Goal: Communication & Community: Connect with others

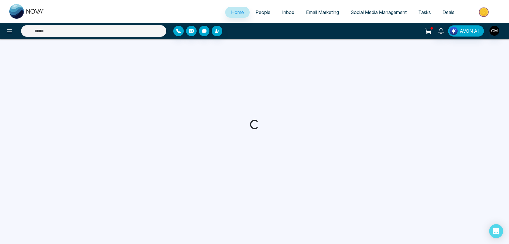
select select "*"
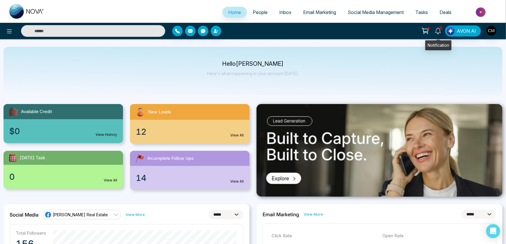
click at [438, 31] on icon at bounding box center [438, 31] width 6 height 6
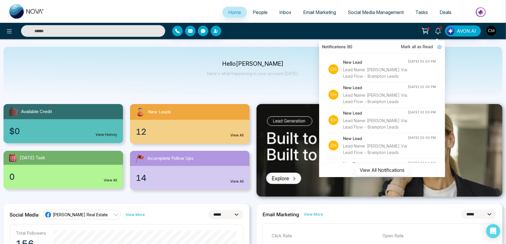
click at [417, 44] on span "Mark all as Read" at bounding box center [417, 46] width 32 height 6
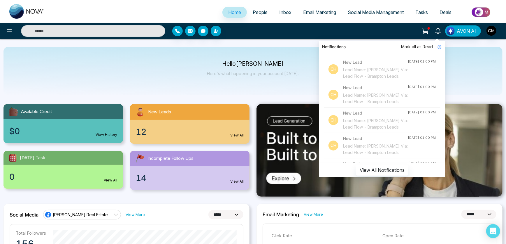
click at [161, 117] on div "New Leads" at bounding box center [190, 112] width 120 height 16
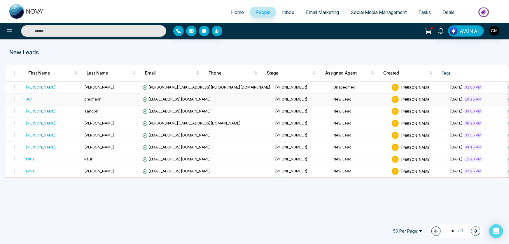
click at [117, 99] on td "ghumann" at bounding box center [111, 99] width 58 height 12
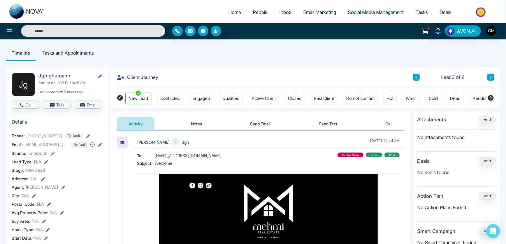
drag, startPoint x: 328, startPoint y: 127, endPoint x: 327, endPoint y: 134, distance: 7.4
click at [328, 128] on button "Send Text" at bounding box center [328, 123] width 42 height 13
click at [418, 76] on button at bounding box center [416, 76] width 7 height 7
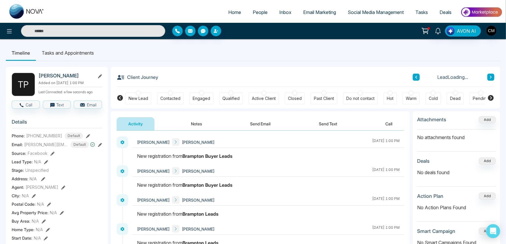
click at [257, 125] on button "Send Email" at bounding box center [261, 123] width 44 height 13
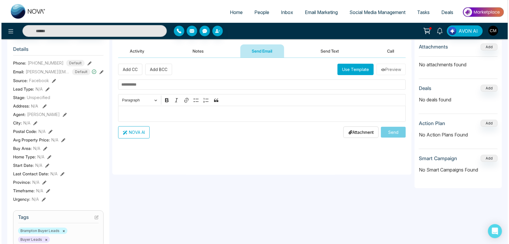
scroll to position [26, 0]
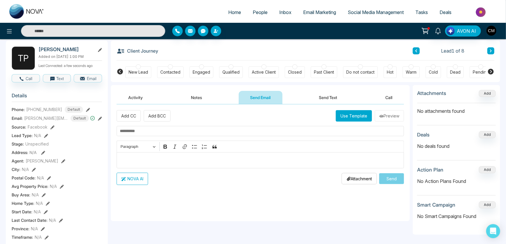
click at [344, 116] on button "Use Template" at bounding box center [354, 115] width 36 height 11
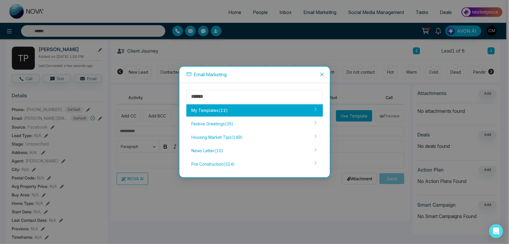
click at [233, 113] on div "My Templates ( 22 )" at bounding box center [254, 110] width 136 height 12
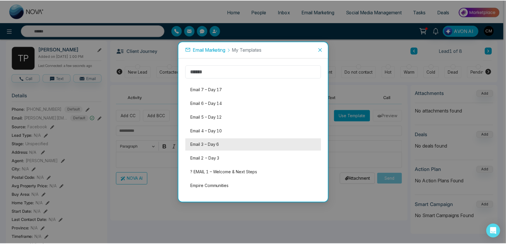
scroll to position [190, 0]
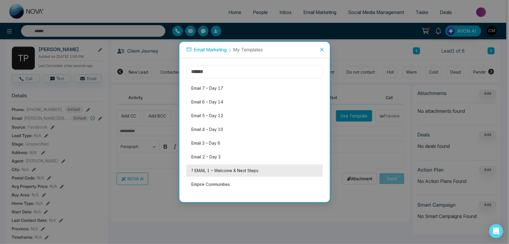
click at [214, 171] on li "? EMAIL 1 – Welcome & Next Steps" at bounding box center [254, 170] width 136 height 12
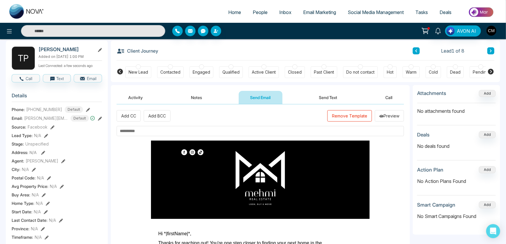
click at [144, 127] on input "text" at bounding box center [261, 131] width 288 height 10
type input "*"
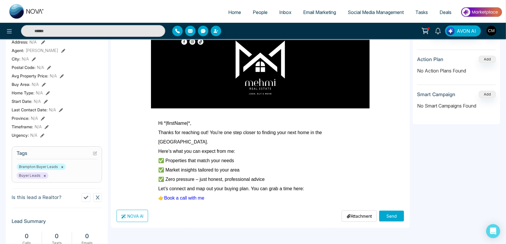
scroll to position [239, 0]
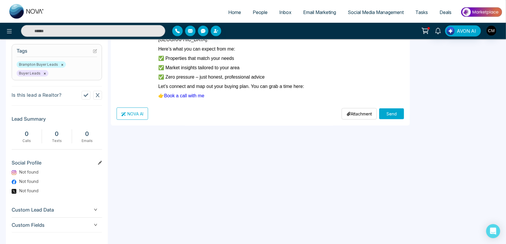
type input "**********"
click at [385, 115] on button "Send" at bounding box center [391, 113] width 25 height 11
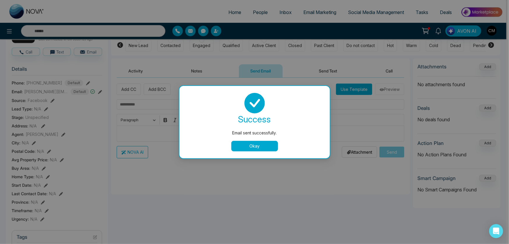
click at [270, 145] on button "Okay" at bounding box center [254, 146] width 47 height 10
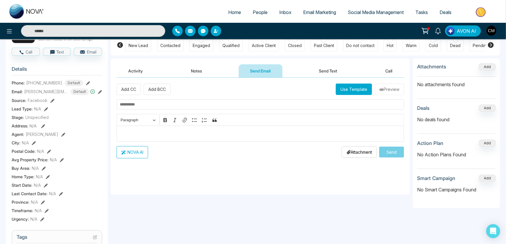
click at [322, 71] on button "Send Text" at bounding box center [328, 70] width 42 height 13
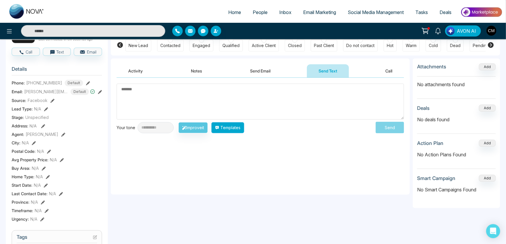
click at [239, 126] on button "Templates" at bounding box center [227, 127] width 33 height 11
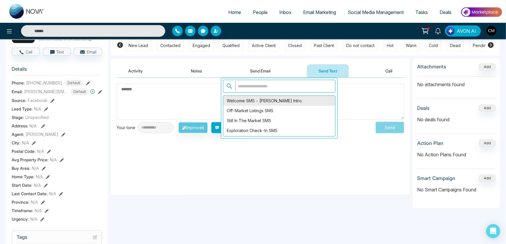
click at [244, 101] on div "Welcome SMS - [PERSON_NAME] Intro." at bounding box center [279, 101] width 112 height 10
type textarea "**********"
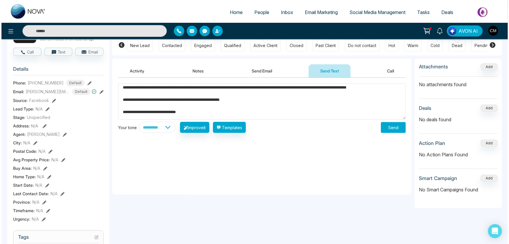
scroll to position [43, 0]
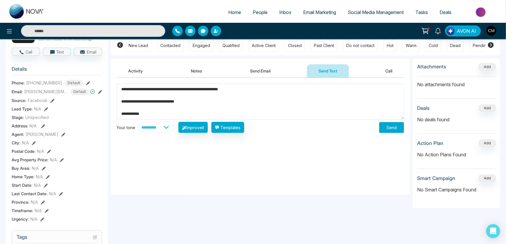
click at [392, 125] on button "Send" at bounding box center [391, 127] width 25 height 11
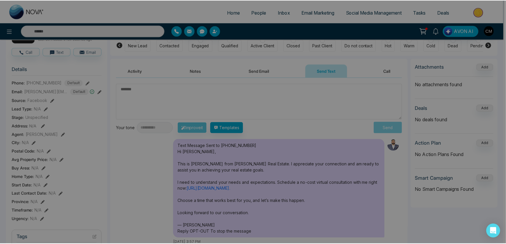
scroll to position [0, 0]
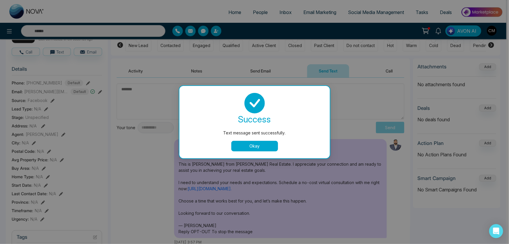
click at [258, 146] on button "Okay" at bounding box center [254, 146] width 47 height 10
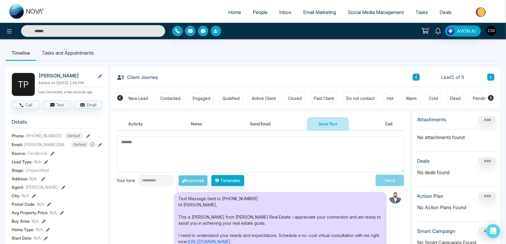
click at [142, 90] on div "New Lead Contacted Engaged Qualified Active Client Closed Past Client Do not co…" at bounding box center [305, 98] width 360 height 22
click at [140, 93] on div at bounding box center [138, 92] width 5 height 5
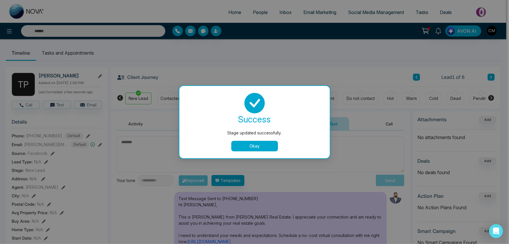
click at [259, 145] on button "Okay" at bounding box center [254, 146] width 47 height 10
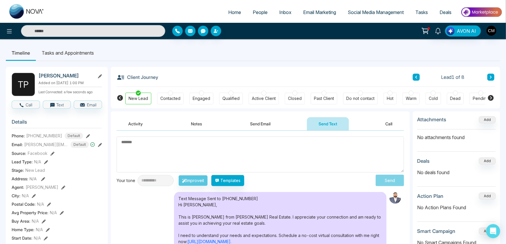
click at [257, 14] on span "People" at bounding box center [260, 12] width 15 height 6
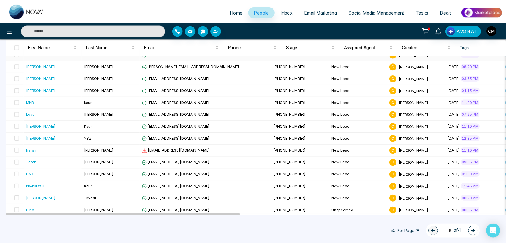
scroll to position [106, 0]
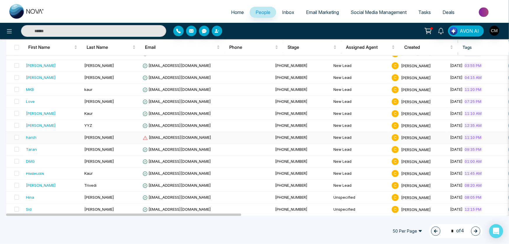
click at [132, 137] on td "[PERSON_NAME]" at bounding box center [111, 138] width 58 height 12
